Goal: Information Seeking & Learning: Check status

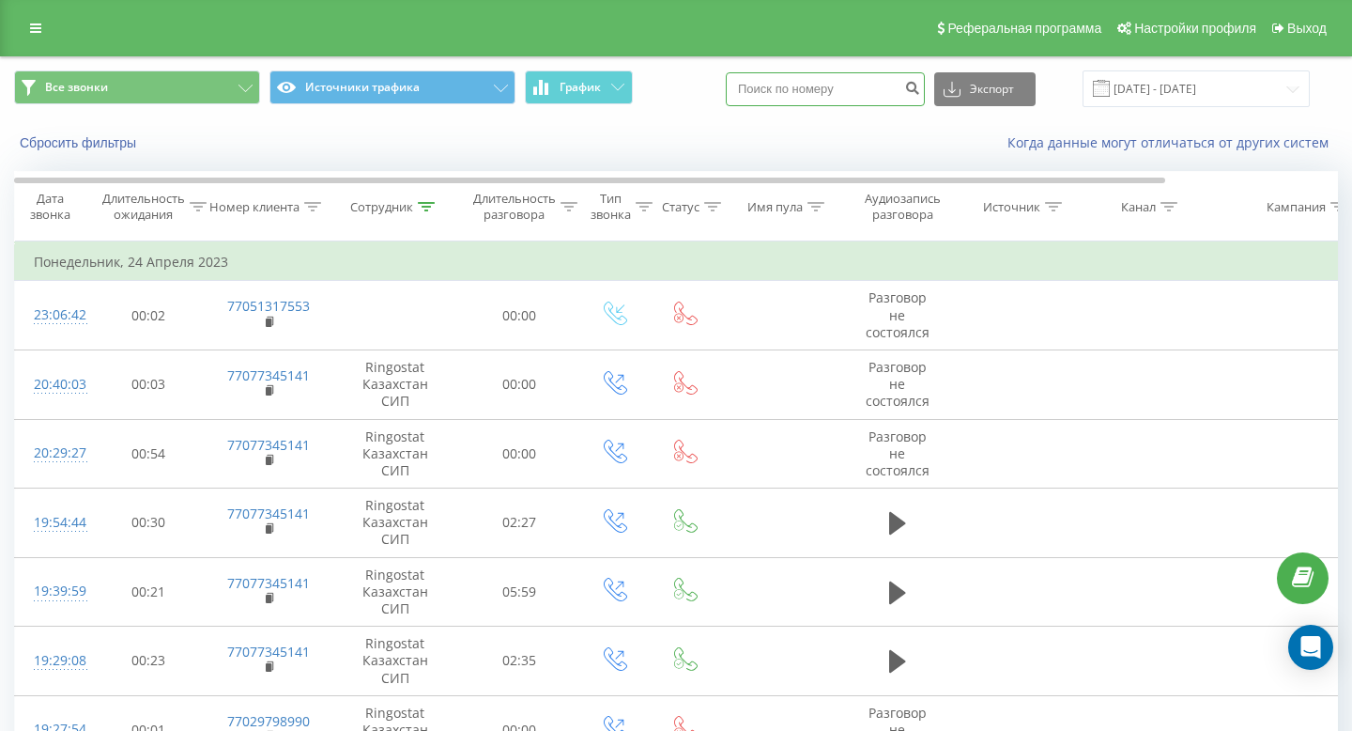
click at [820, 88] on input at bounding box center [825, 89] width 199 height 34
paste input "380 96 942 0533"
type input "380 96 942 0533"
click at [920, 89] on icon "submit" at bounding box center [912, 85] width 16 height 11
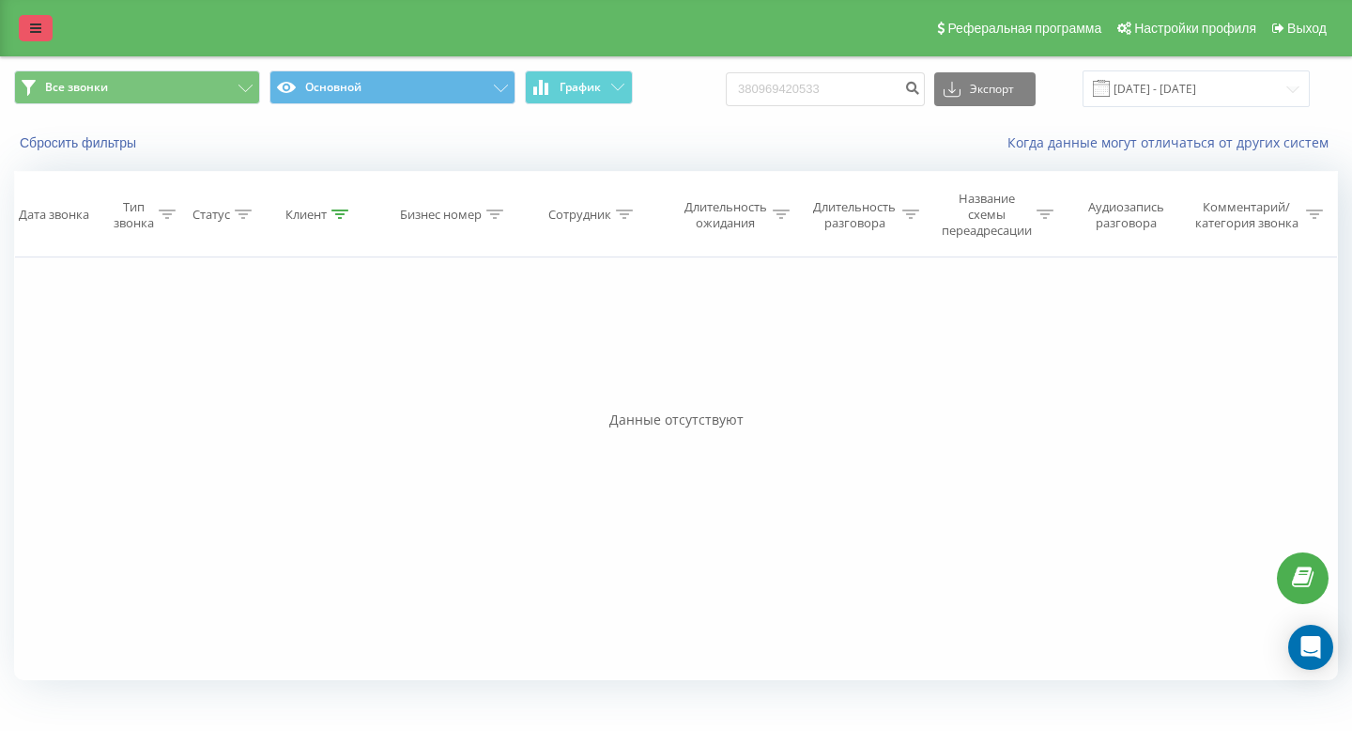
click at [41, 34] on link at bounding box center [36, 28] width 34 height 26
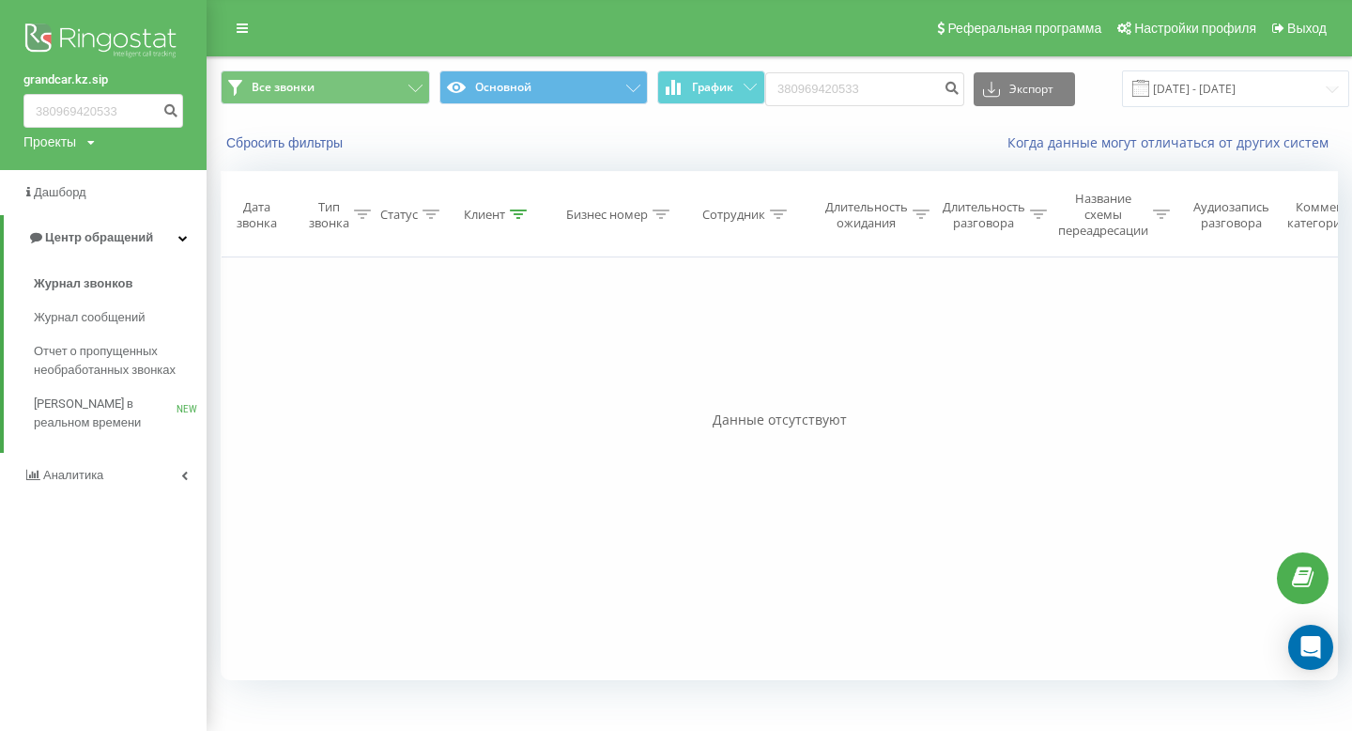
click at [67, 146] on div "Проекты" at bounding box center [49, 141] width 53 height 19
click at [69, 237] on link "grandcar.ua.sip" at bounding box center [84, 241] width 91 height 15
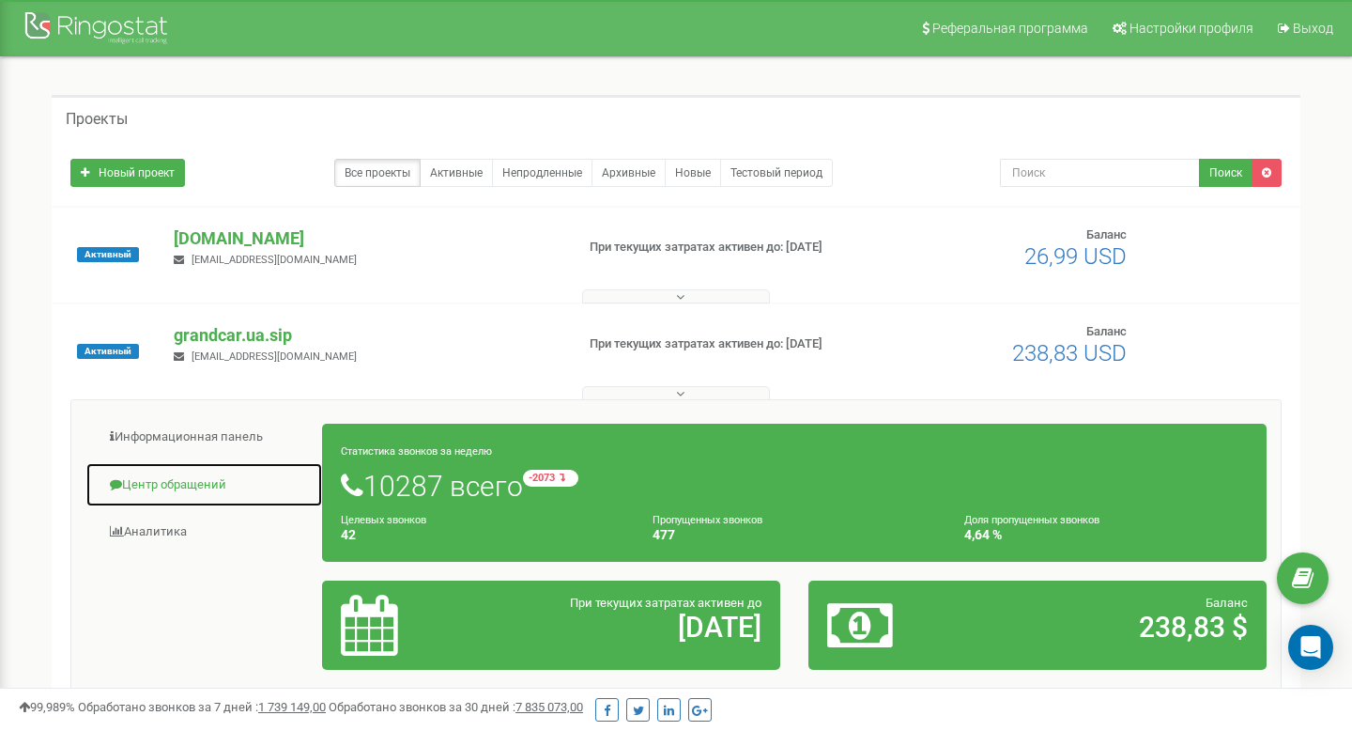
click at [158, 484] on link "Центр обращений" at bounding box center [204, 485] width 238 height 46
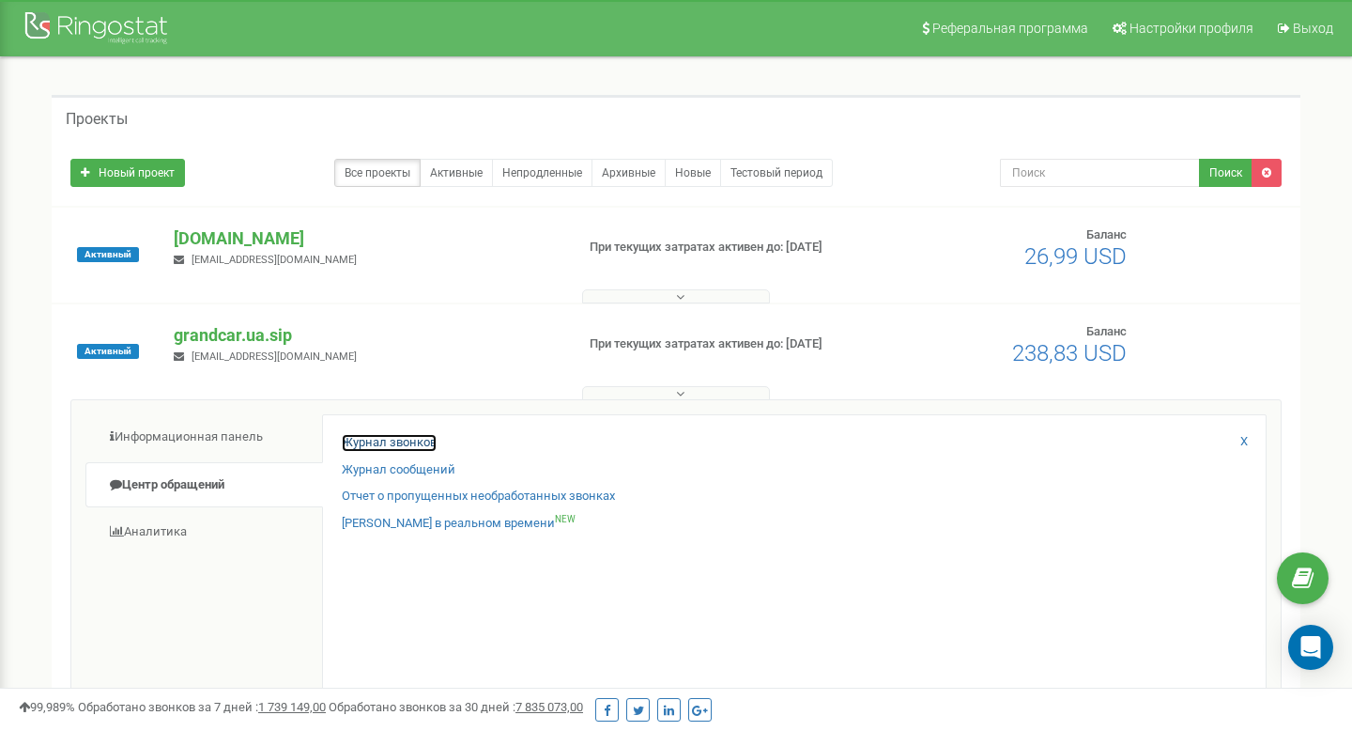
click at [412, 440] on link "Журнал звонков" at bounding box center [389, 443] width 95 height 18
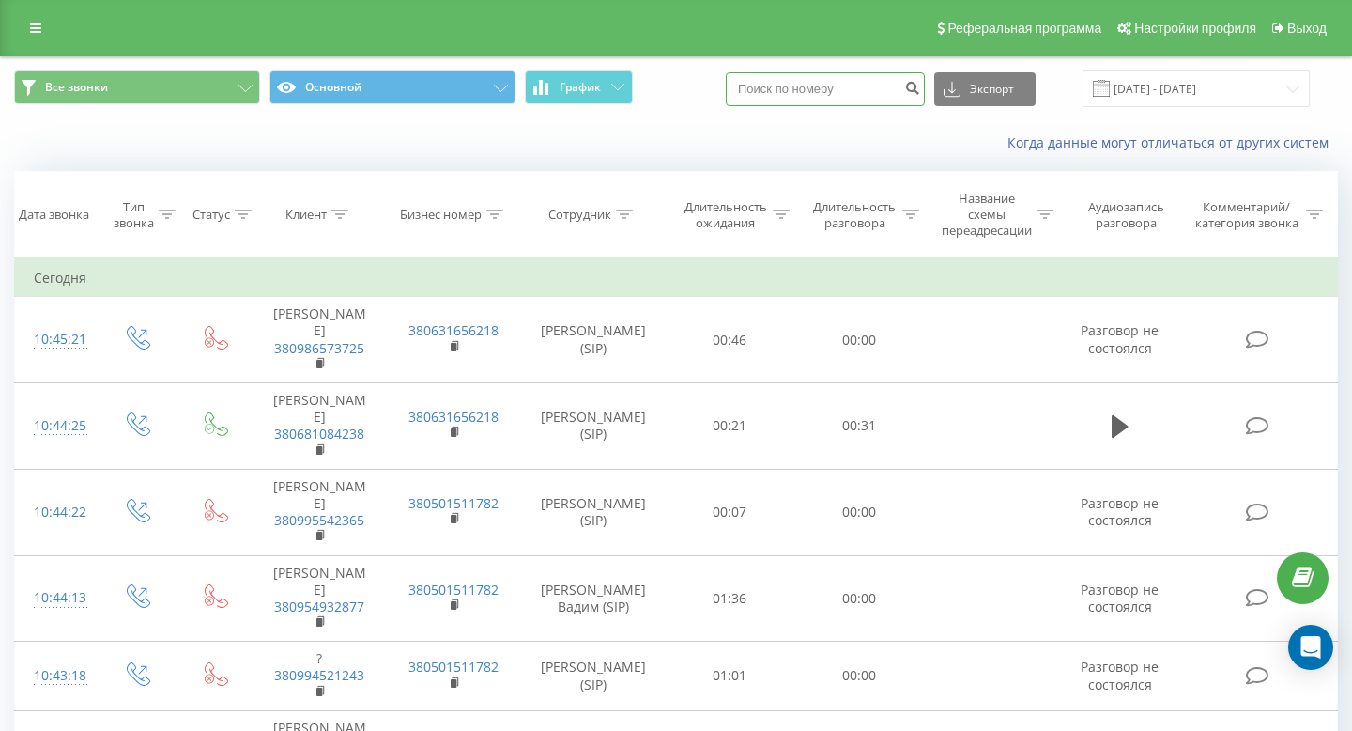
click at [819, 87] on input at bounding box center [825, 89] width 199 height 34
paste input "380 96 942 0533"
type input "380 96 942 0533"
click at [920, 89] on icon "submit" at bounding box center [912, 85] width 16 height 11
